Goal: Information Seeking & Learning: Learn about a topic

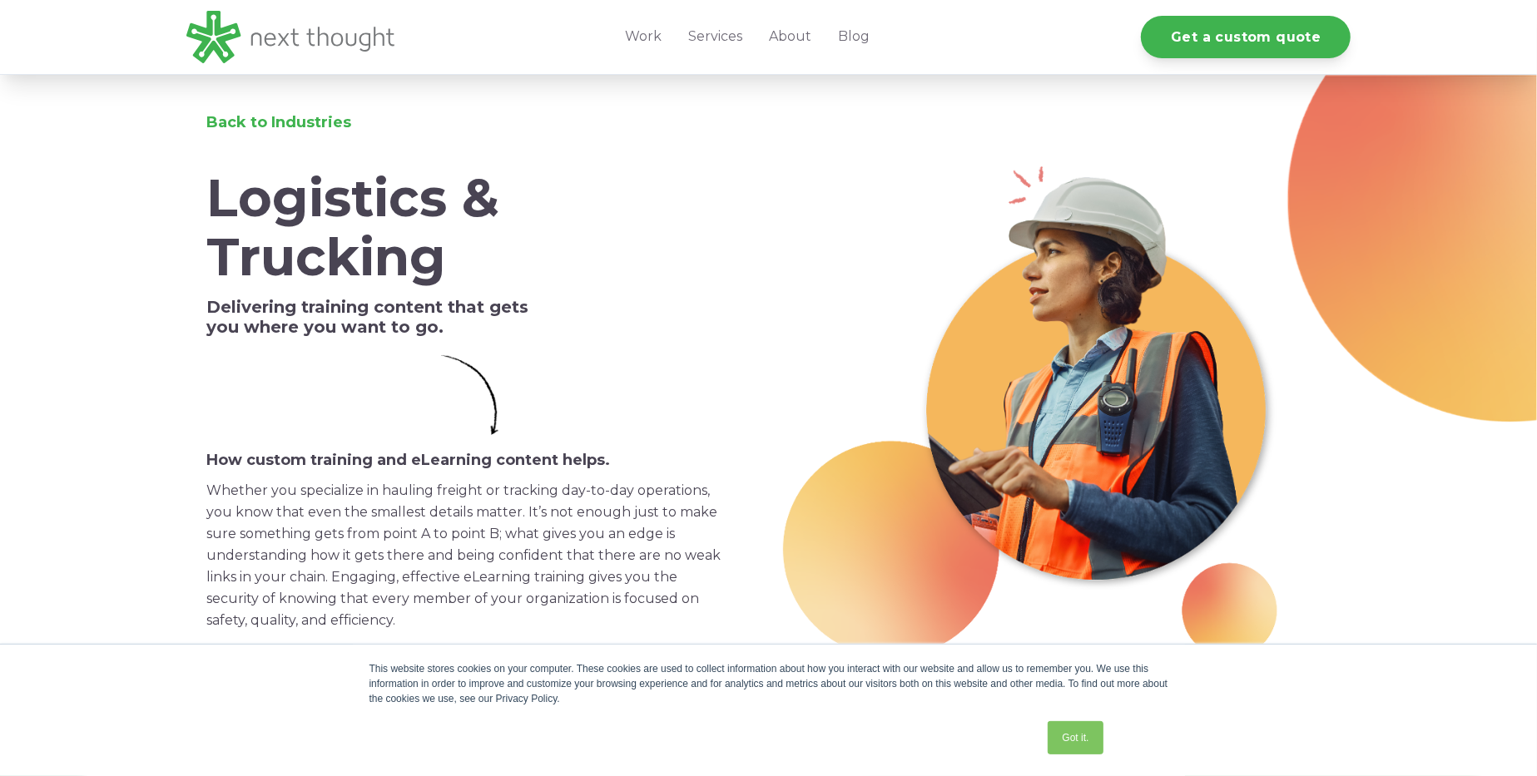
scroll to position [3190, 0]
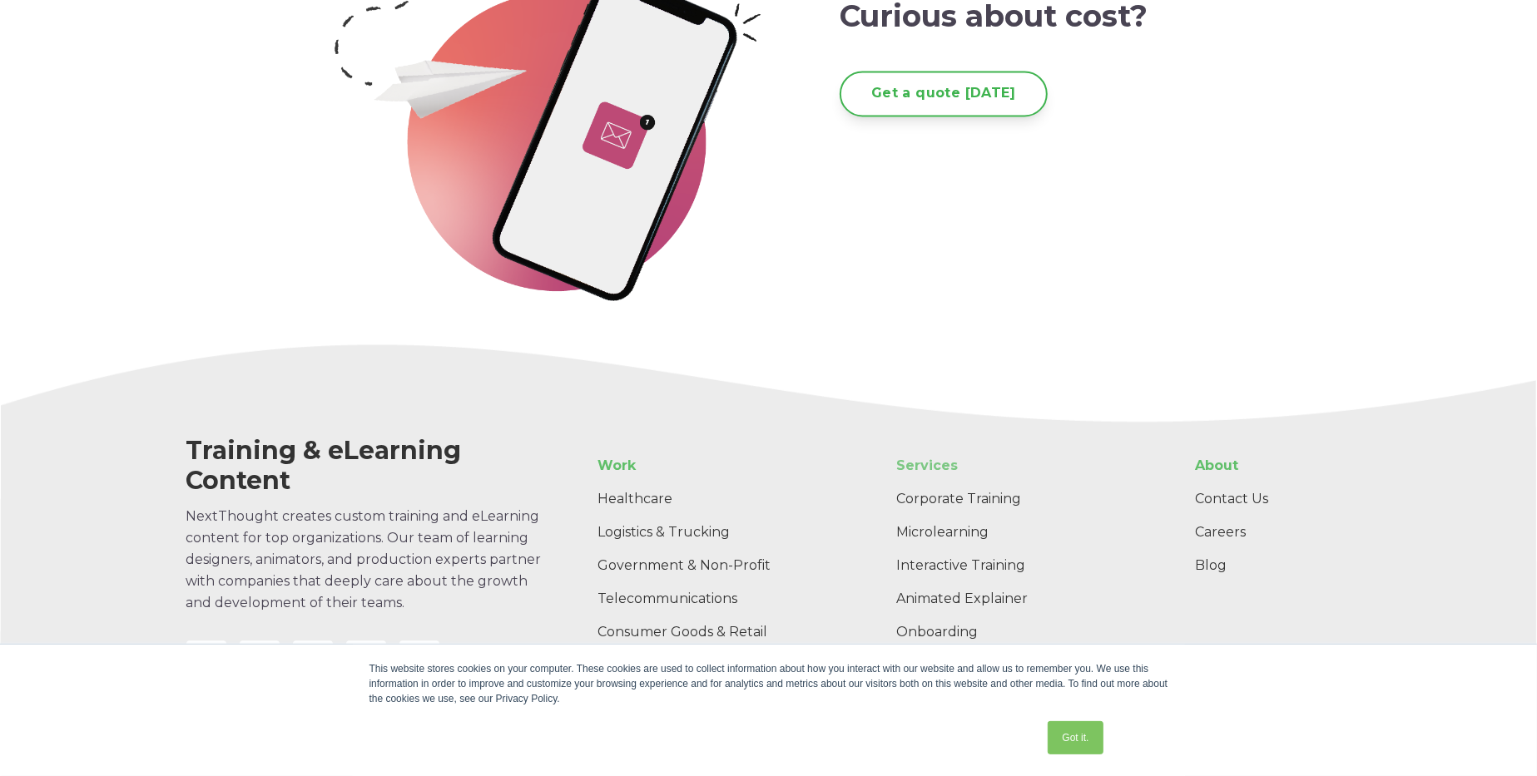
click at [898, 479] on link "Services" at bounding box center [1017, 465] width 269 height 33
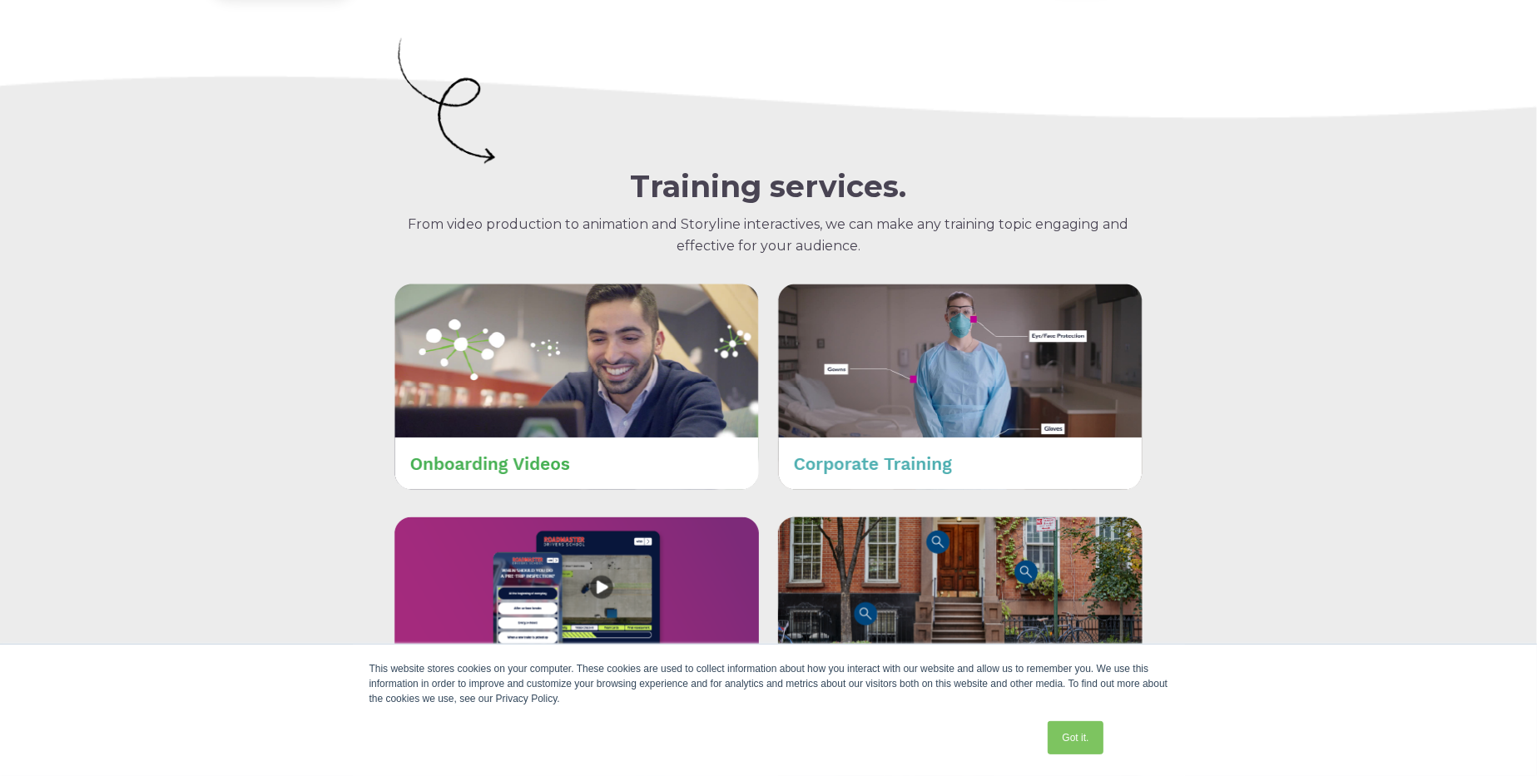
scroll to position [666, 0]
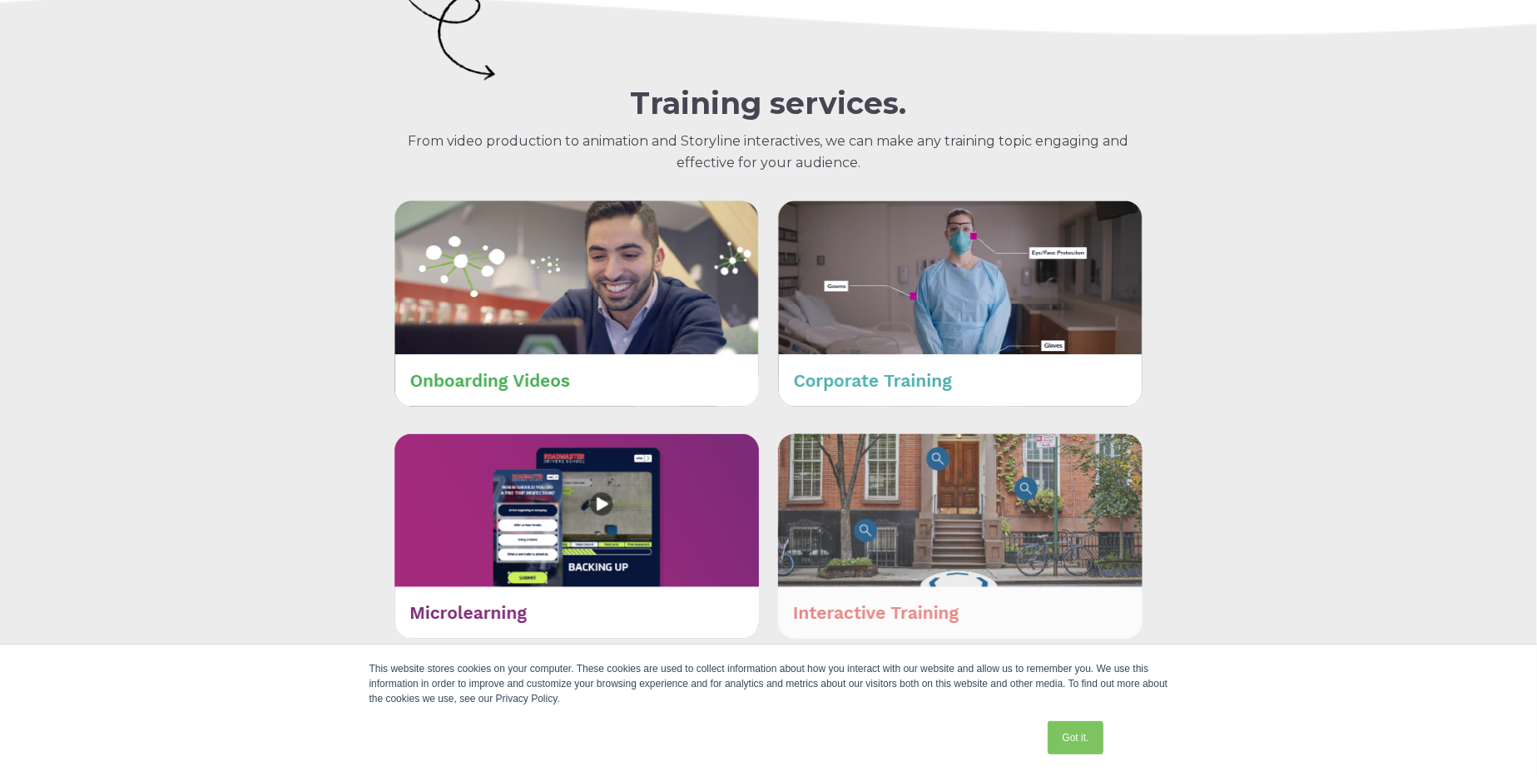
click at [985, 478] on img at bounding box center [960, 536] width 364 height 206
